Goal: Information Seeking & Learning: Learn about a topic

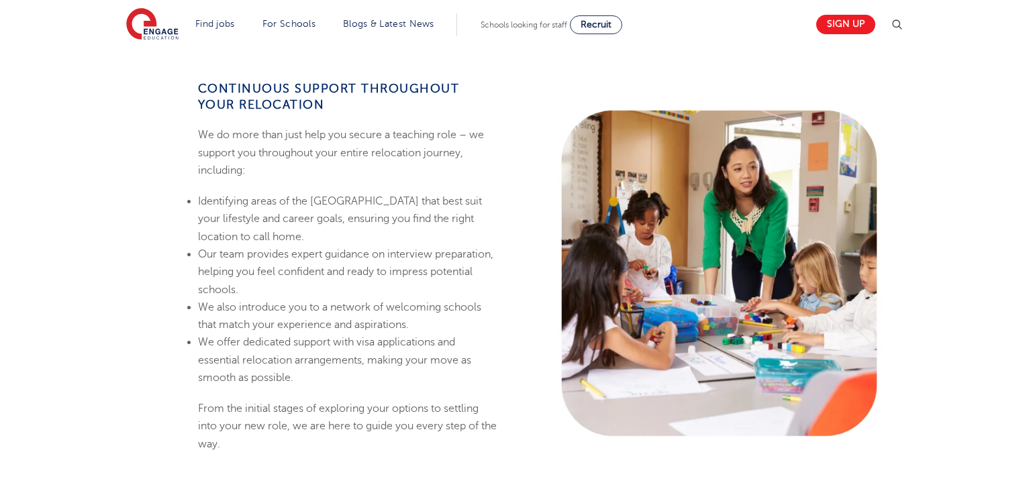
scroll to position [1396, 0]
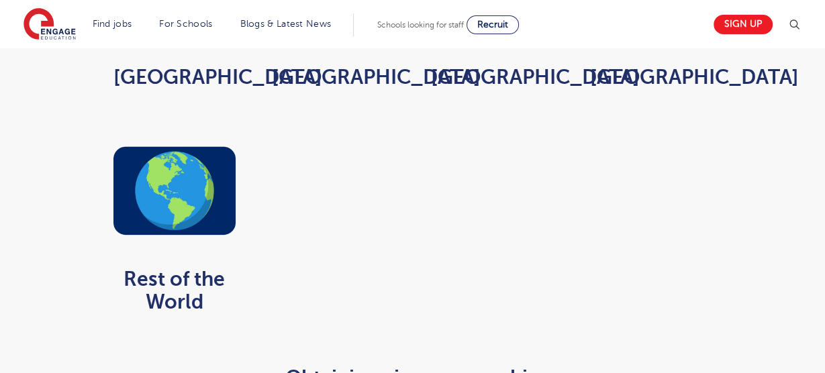
scroll to position [1041, 0]
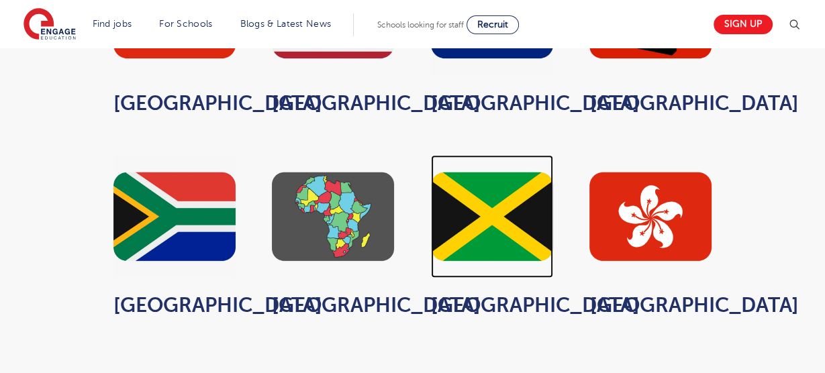
click at [486, 196] on img at bounding box center [492, 216] width 122 height 122
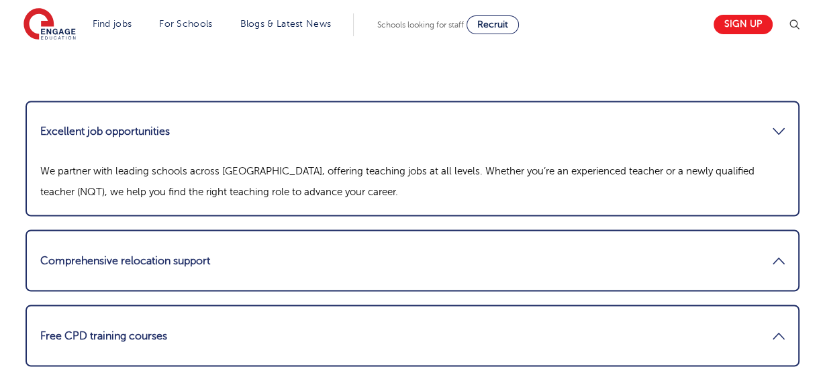
scroll to position [1906, 0]
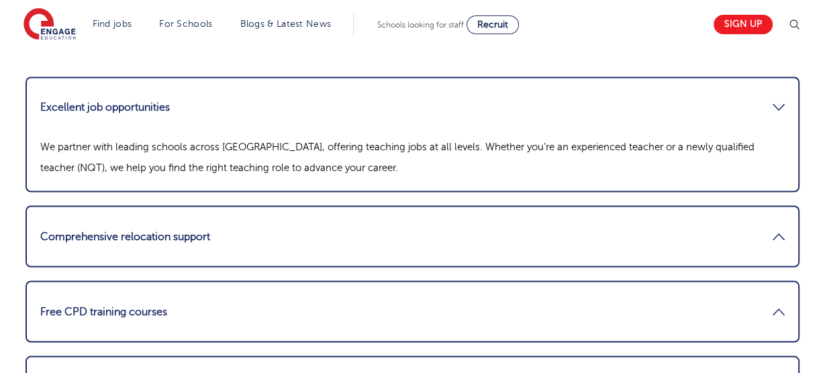
click at [282, 220] on link "Comprehensive relocation support" at bounding box center [412, 236] width 744 height 32
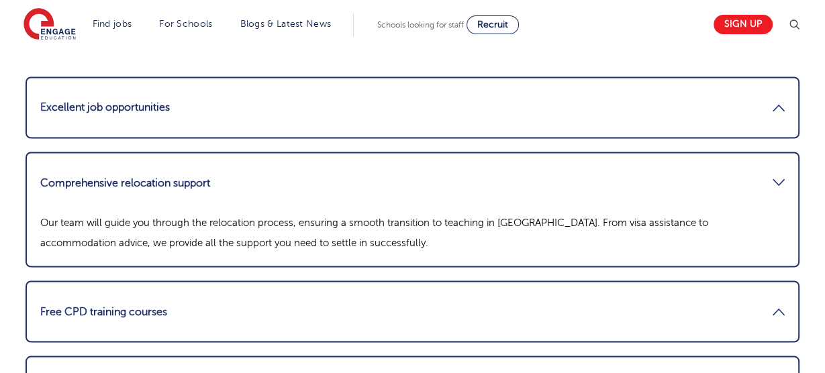
click at [275, 152] on li "Comprehensive relocation support Our team will guide you through the relocation…" at bounding box center [413, 209] width 774 height 115
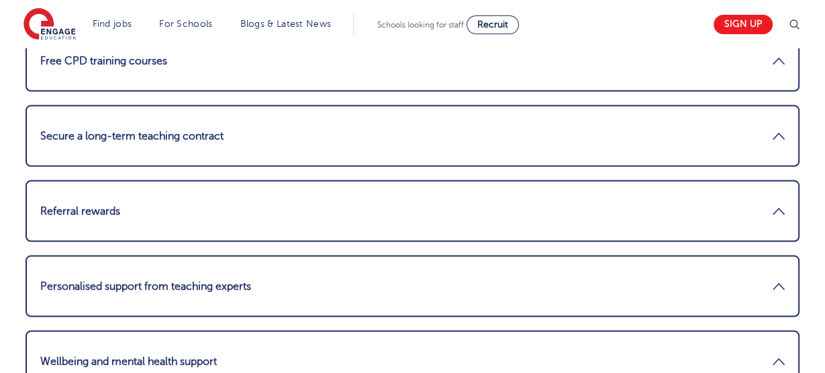
scroll to position [2164, 0]
